Goal: Transaction & Acquisition: Purchase product/service

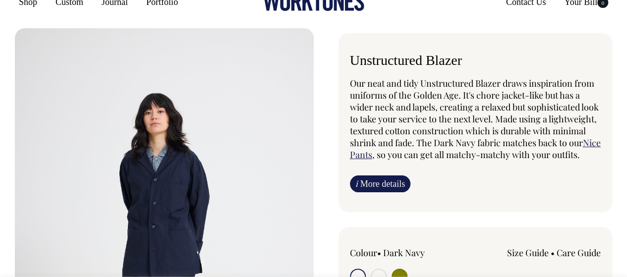
scroll to position [99, 0]
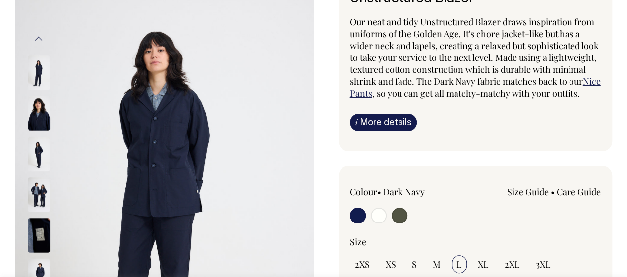
click at [37, 143] on img at bounding box center [39, 154] width 22 height 35
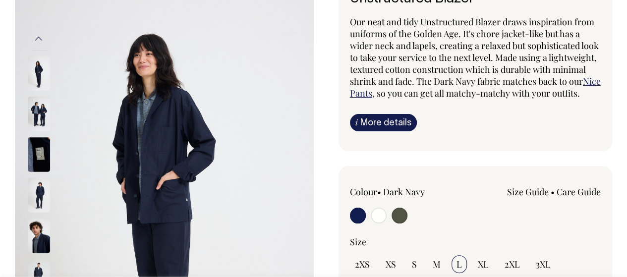
click at [33, 192] on img at bounding box center [39, 195] width 22 height 35
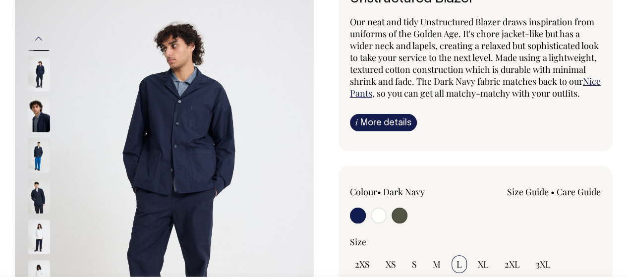
click at [402, 223] on input "radio" at bounding box center [399, 216] width 16 height 16
radio input "true"
select select "Olive"
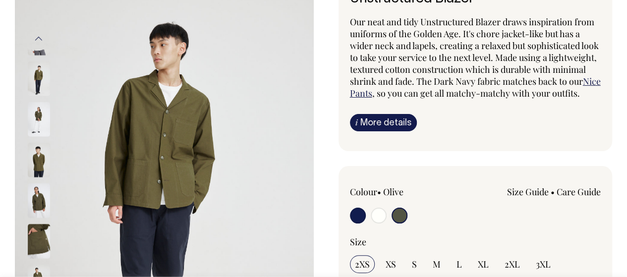
click at [358, 221] on input "radio" at bounding box center [358, 216] width 16 height 16
radio input "true"
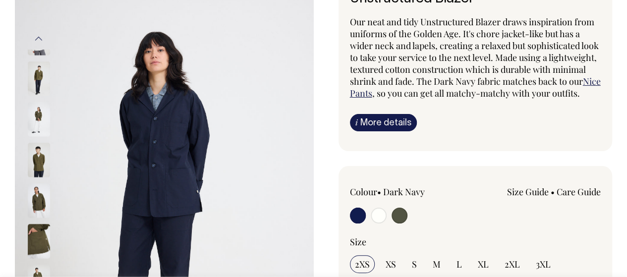
radio input "true"
select select "Dark Navy"
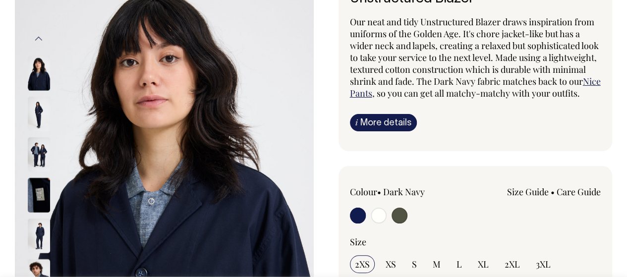
click at [42, 186] on img at bounding box center [39, 195] width 22 height 35
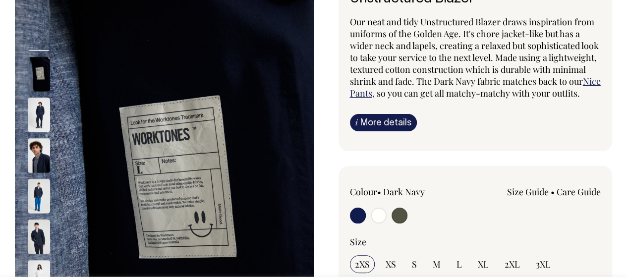
click at [39, 227] on img at bounding box center [39, 236] width 22 height 35
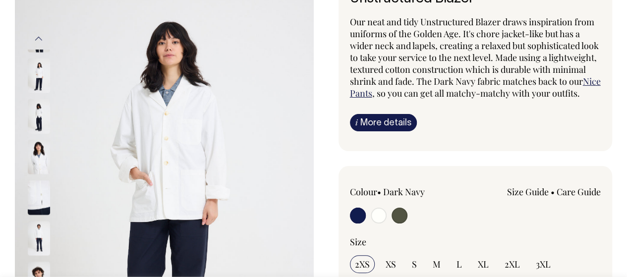
click at [42, 34] on button "Previous" at bounding box center [38, 39] width 15 height 22
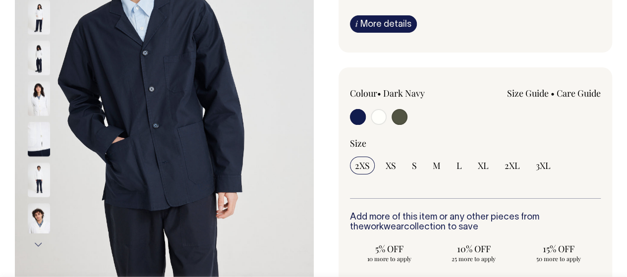
scroll to position [198, 0]
click at [39, 124] on img at bounding box center [39, 138] width 22 height 35
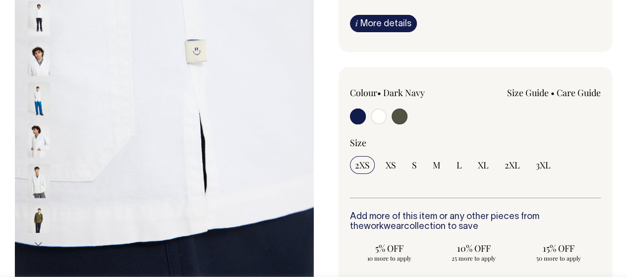
click at [34, 127] on img at bounding box center [39, 140] width 22 height 35
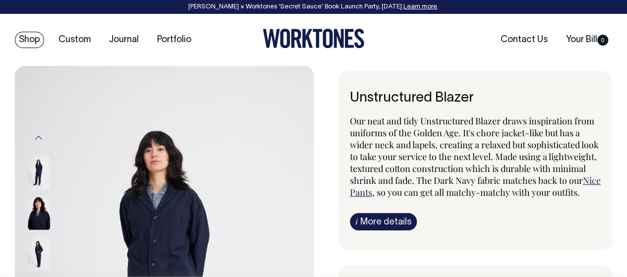
scroll to position [0, 0]
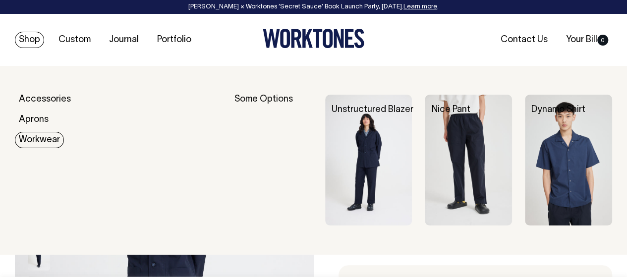
click at [484, 131] on img at bounding box center [468, 160] width 87 height 131
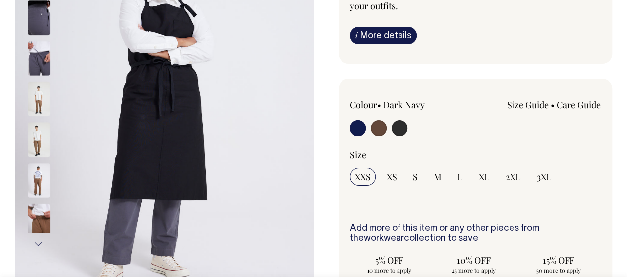
scroll to position [198, 0]
click at [396, 120] on input "radio" at bounding box center [399, 128] width 16 height 16
radio input "true"
select select "Charcoal"
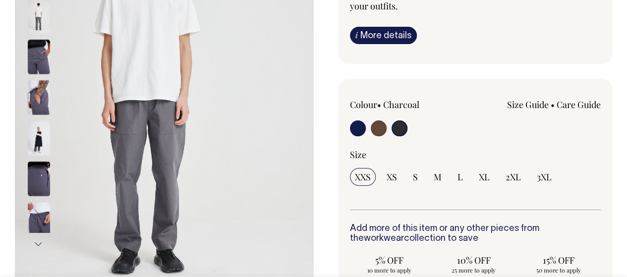
click at [42, 171] on img at bounding box center [39, 178] width 22 height 35
